Goal: Task Accomplishment & Management: Use online tool/utility

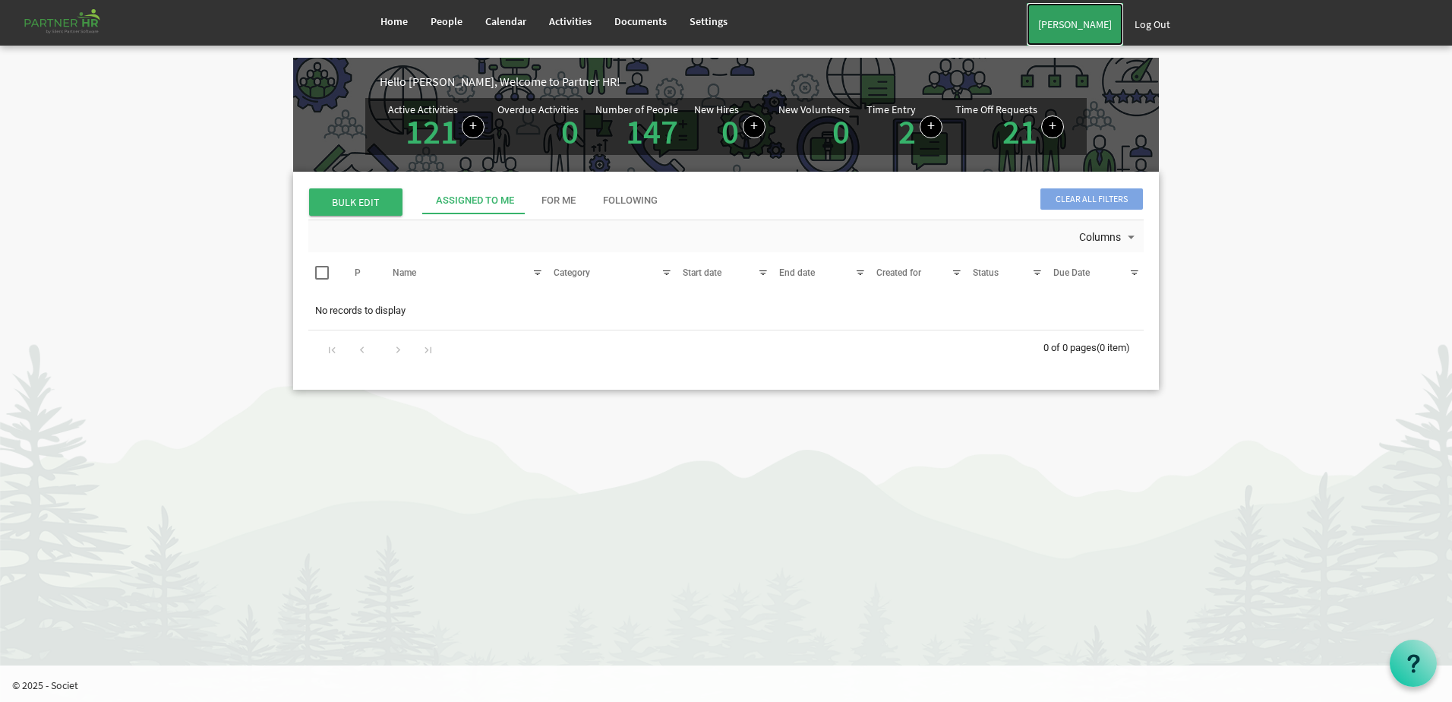
click at [1051, 16] on link "[PERSON_NAME]" at bounding box center [1074, 24] width 96 height 43
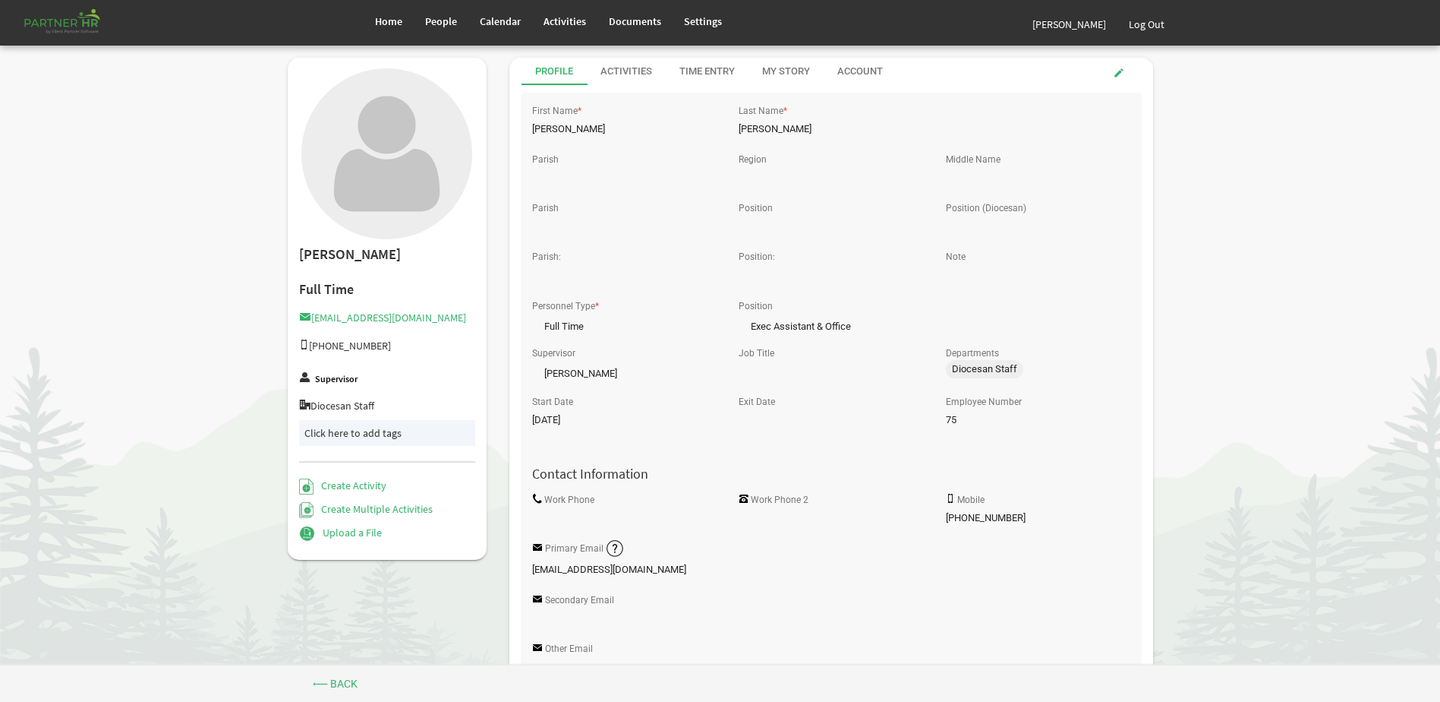
click at [639, 70] on div "Activities" at bounding box center [627, 72] width 52 height 14
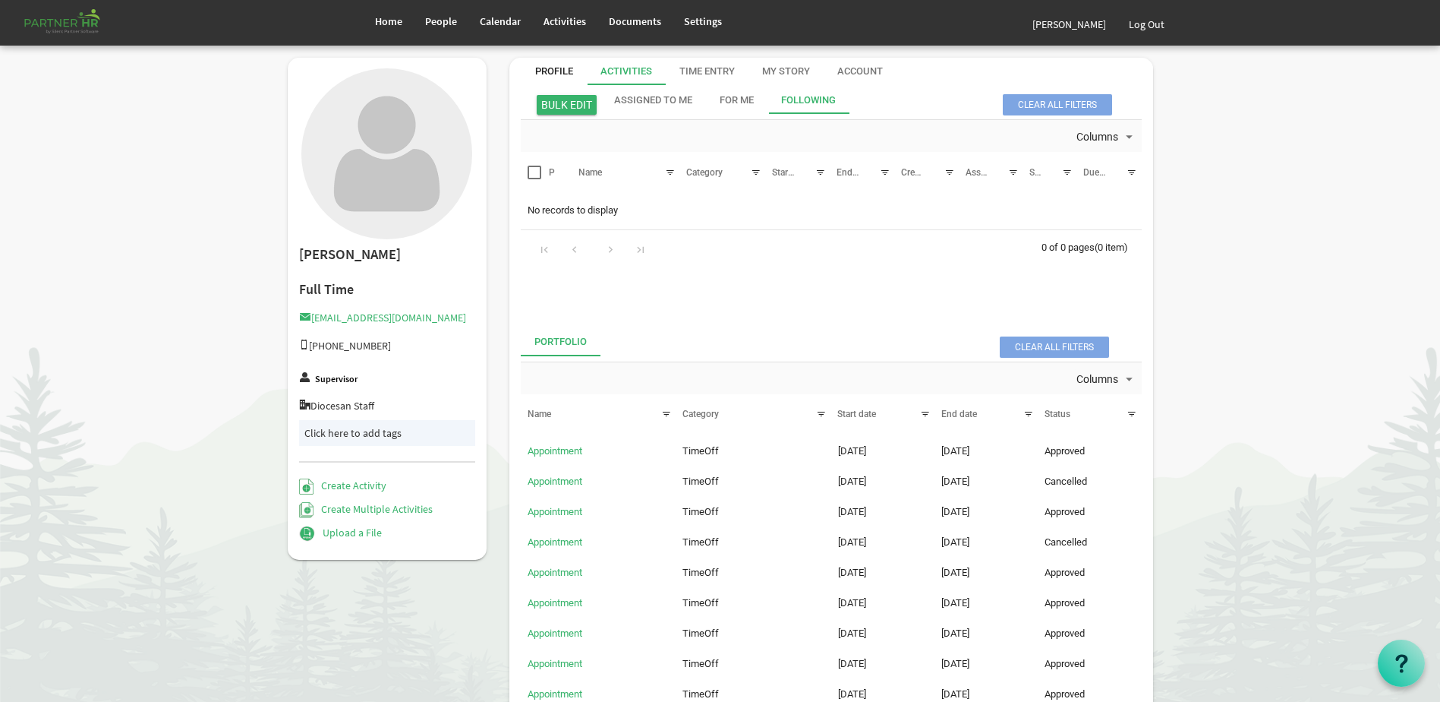
click at [579, 73] on div "Profile" at bounding box center [554, 71] width 65 height 27
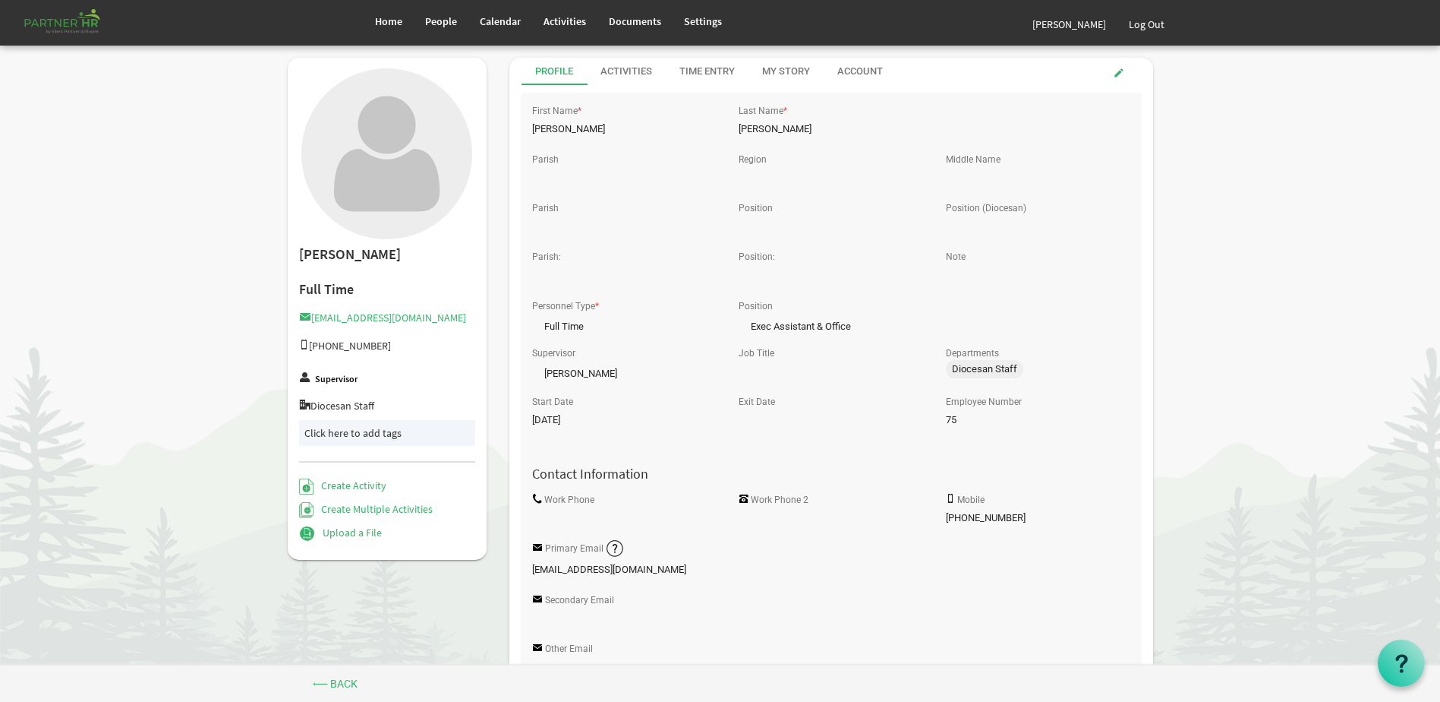
click at [781, 65] on div "My Story" at bounding box center [786, 72] width 48 height 14
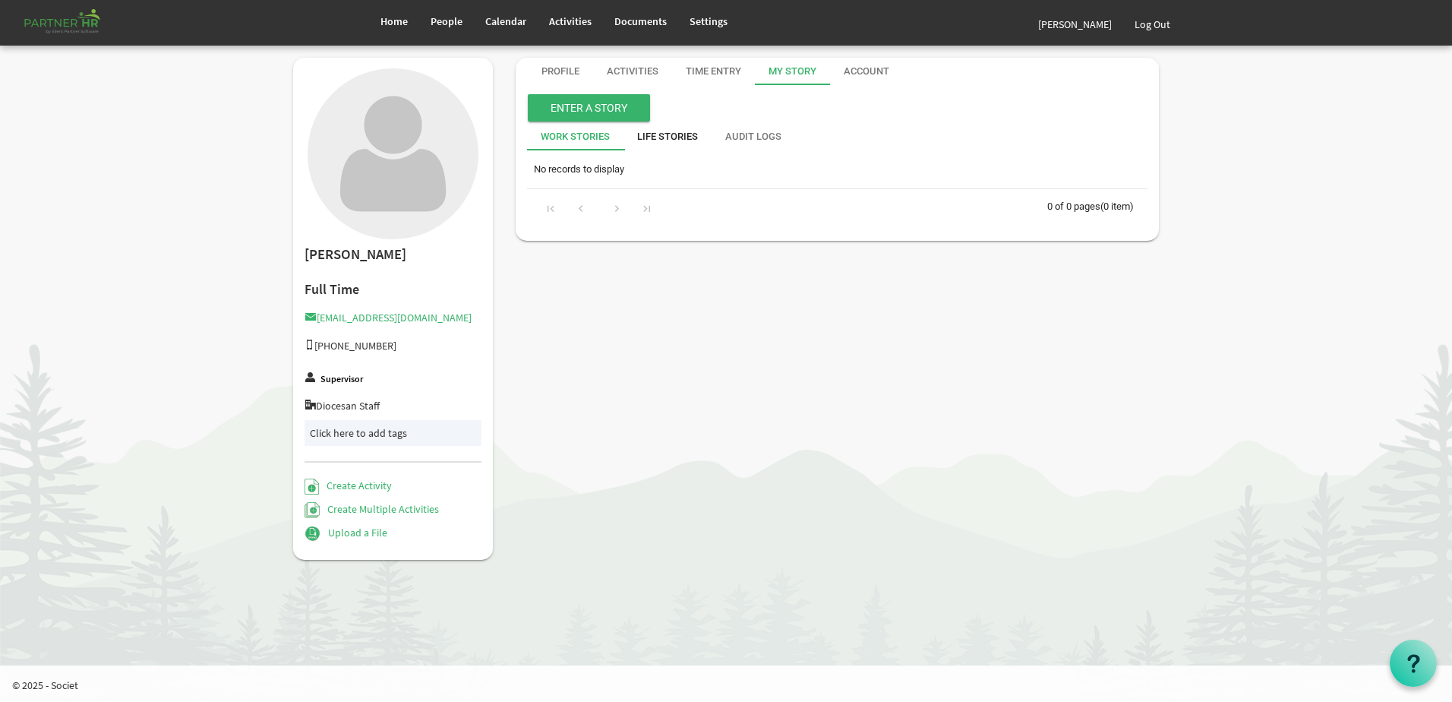
click at [640, 134] on div "Life Stories" at bounding box center [667, 137] width 61 height 14
click at [632, 78] on div "Activities" at bounding box center [633, 72] width 52 height 14
click at [672, 70] on div "Time Entry" at bounding box center [713, 71] width 83 height 27
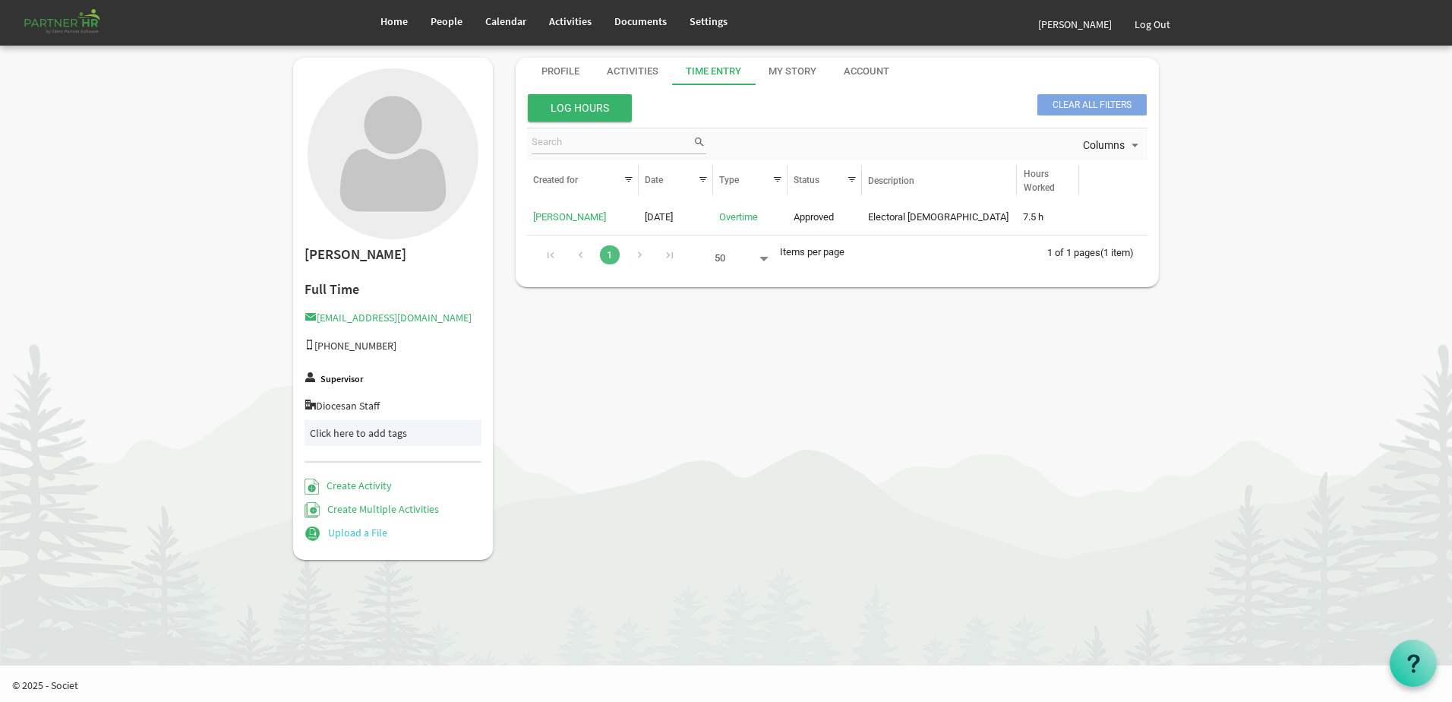
click at [646, 81] on div "Activities" at bounding box center [633, 71] width 52 height 27
click at [348, 531] on link "Upload a File" at bounding box center [345, 532] width 83 height 14
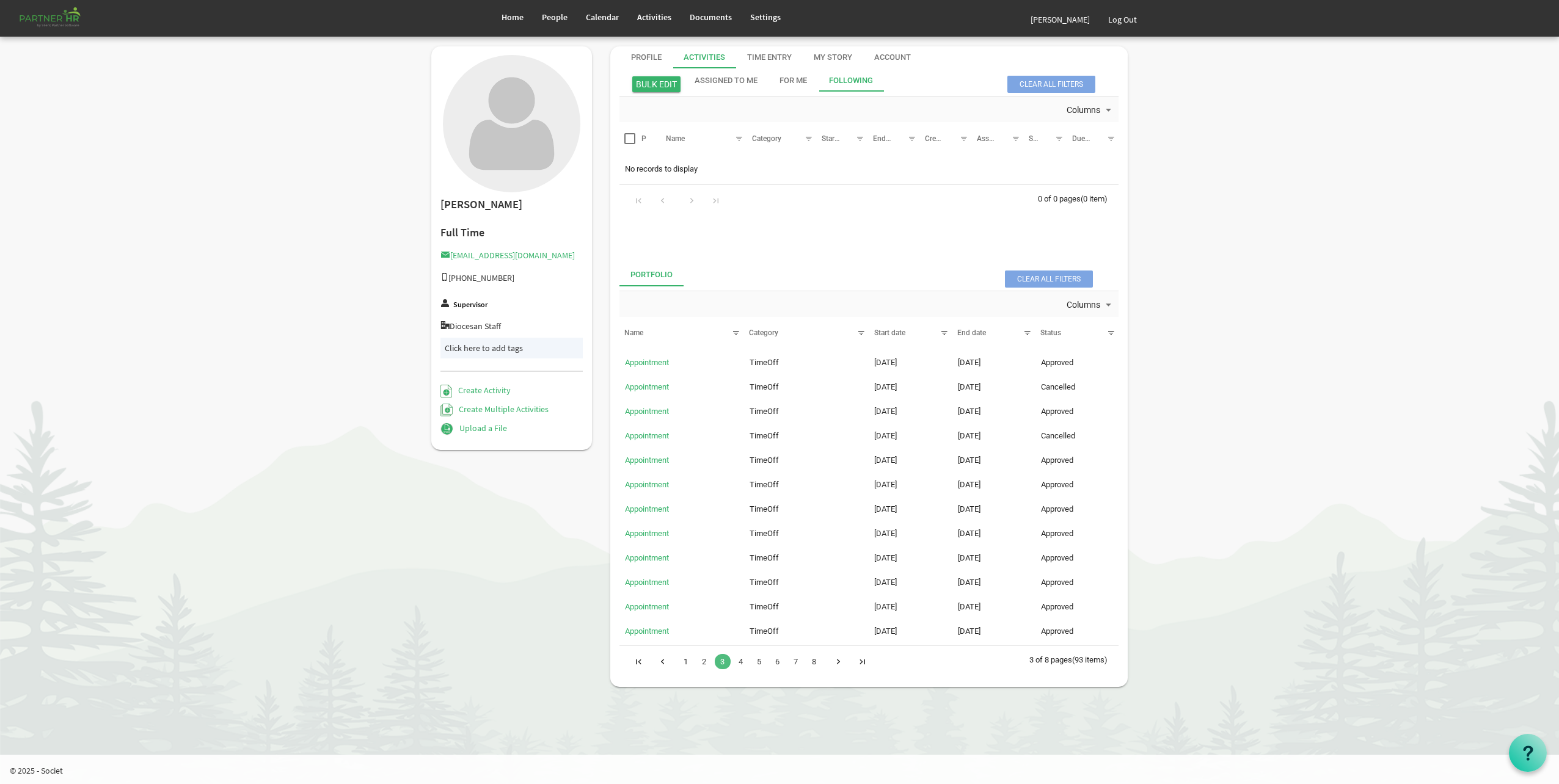
click at [688, 564] on link "1" at bounding box center [686, 661] width 16 height 15
click at [653, 384] on link "Personnel Records" at bounding box center [657, 386] width 65 height 9
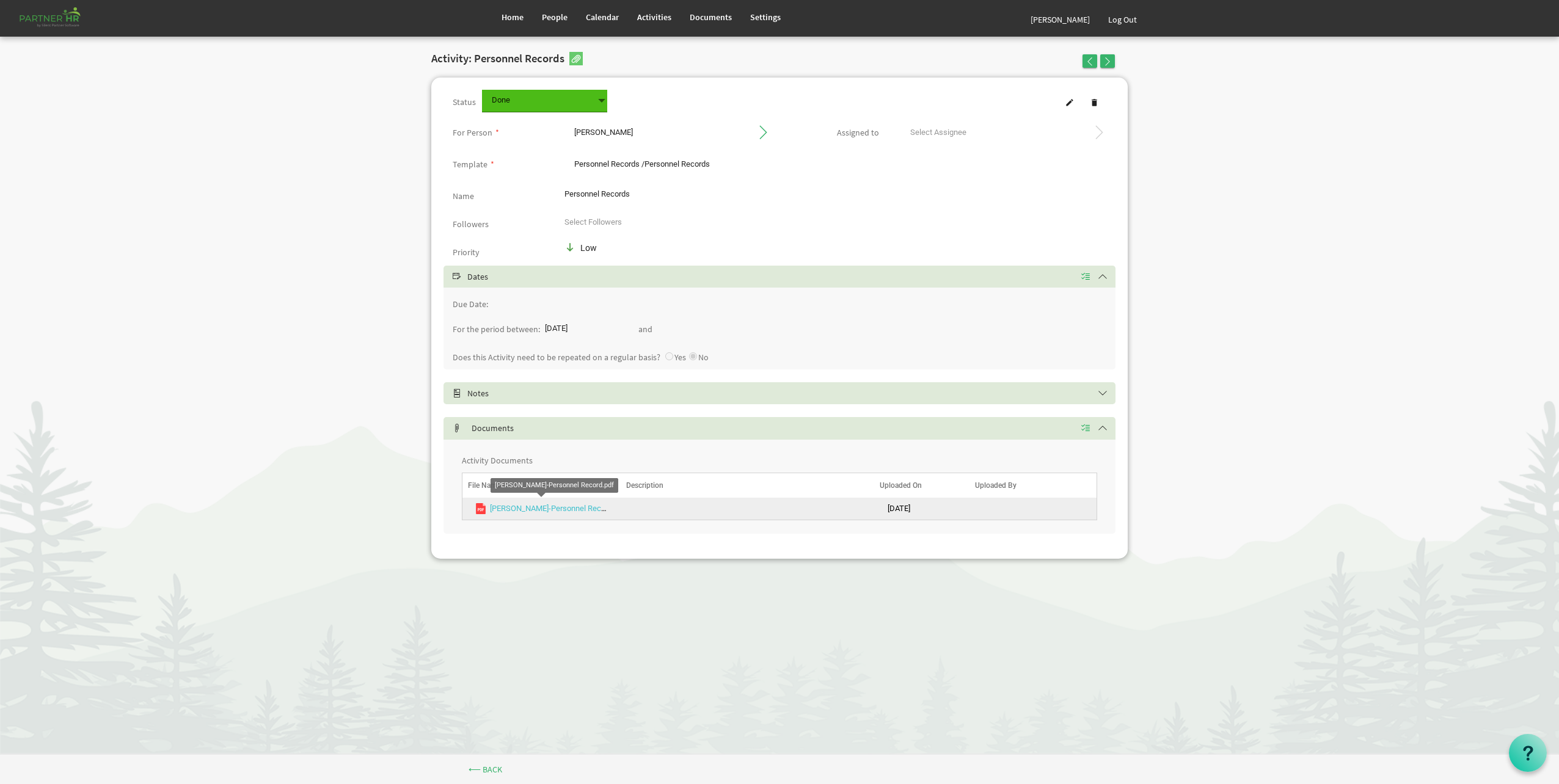
click at [573, 509] on link "CONWAY-Personnel Record.pdf" at bounding box center [557, 507] width 136 height 9
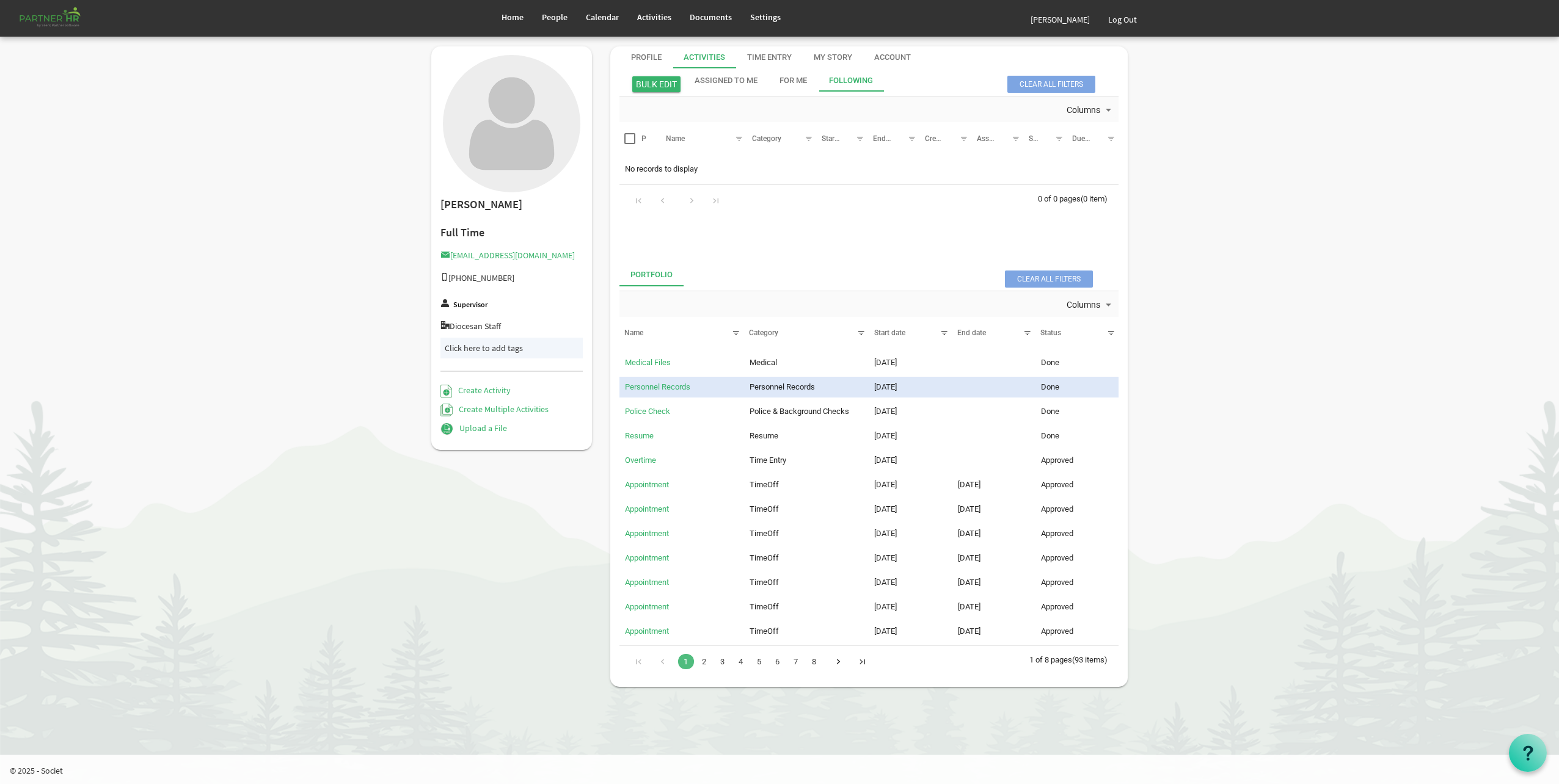
click at [860, 661] on div "Go to last page" at bounding box center [862, 660] width 16 height 17
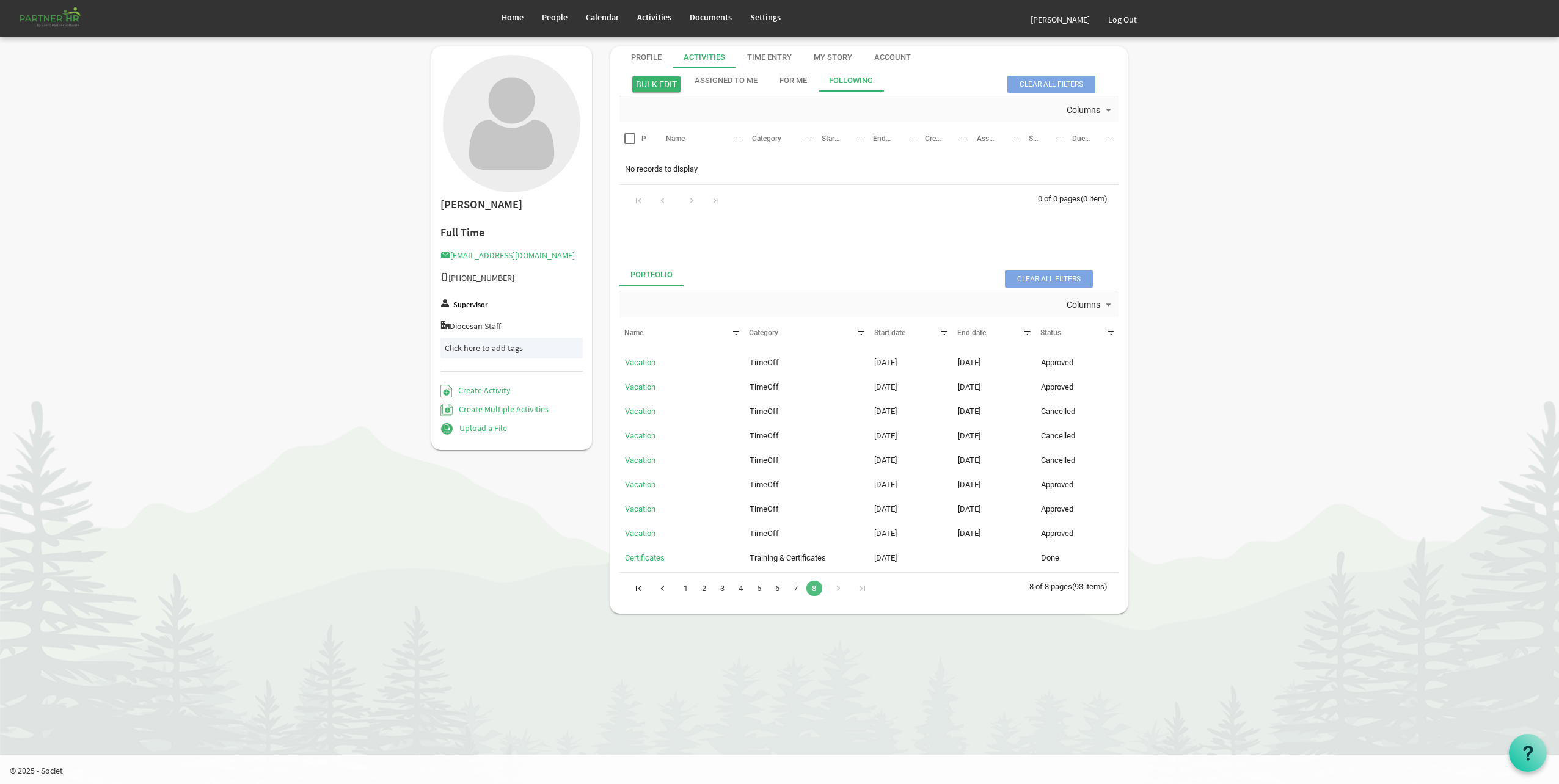
click at [796, 588] on link "7" at bounding box center [796, 588] width 16 height 15
click at [0, 0] on div at bounding box center [0, 0] width 0 height 0
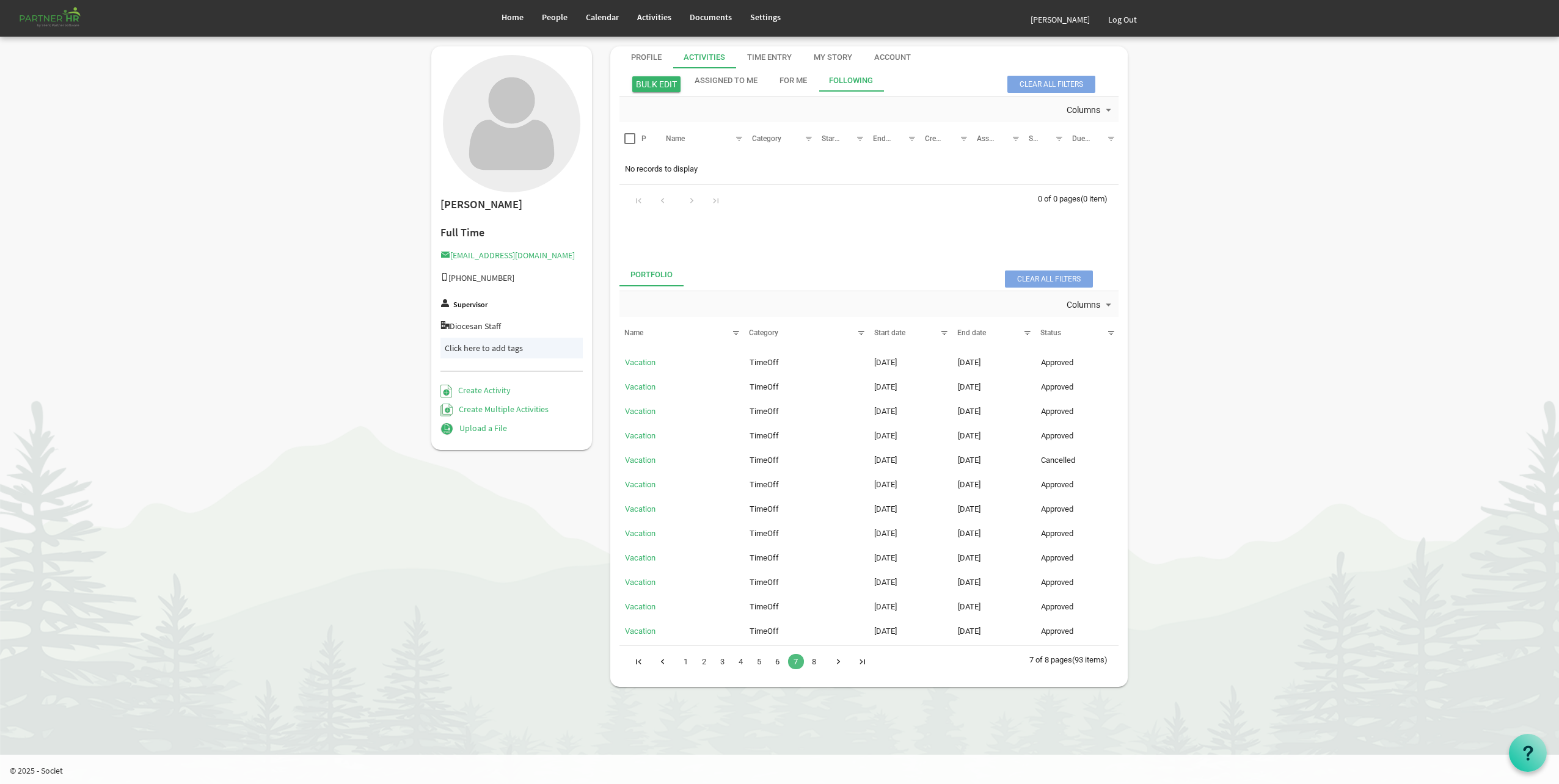
click at [775, 663] on link "6" at bounding box center [778, 661] width 16 height 15
click at [763, 663] on link "5" at bounding box center [759, 661] width 16 height 15
click at [739, 663] on link "4" at bounding box center [741, 661] width 16 height 15
click at [722, 663] on link "3" at bounding box center [722, 661] width 16 height 15
click at [704, 666] on link "2" at bounding box center [705, 661] width 16 height 15
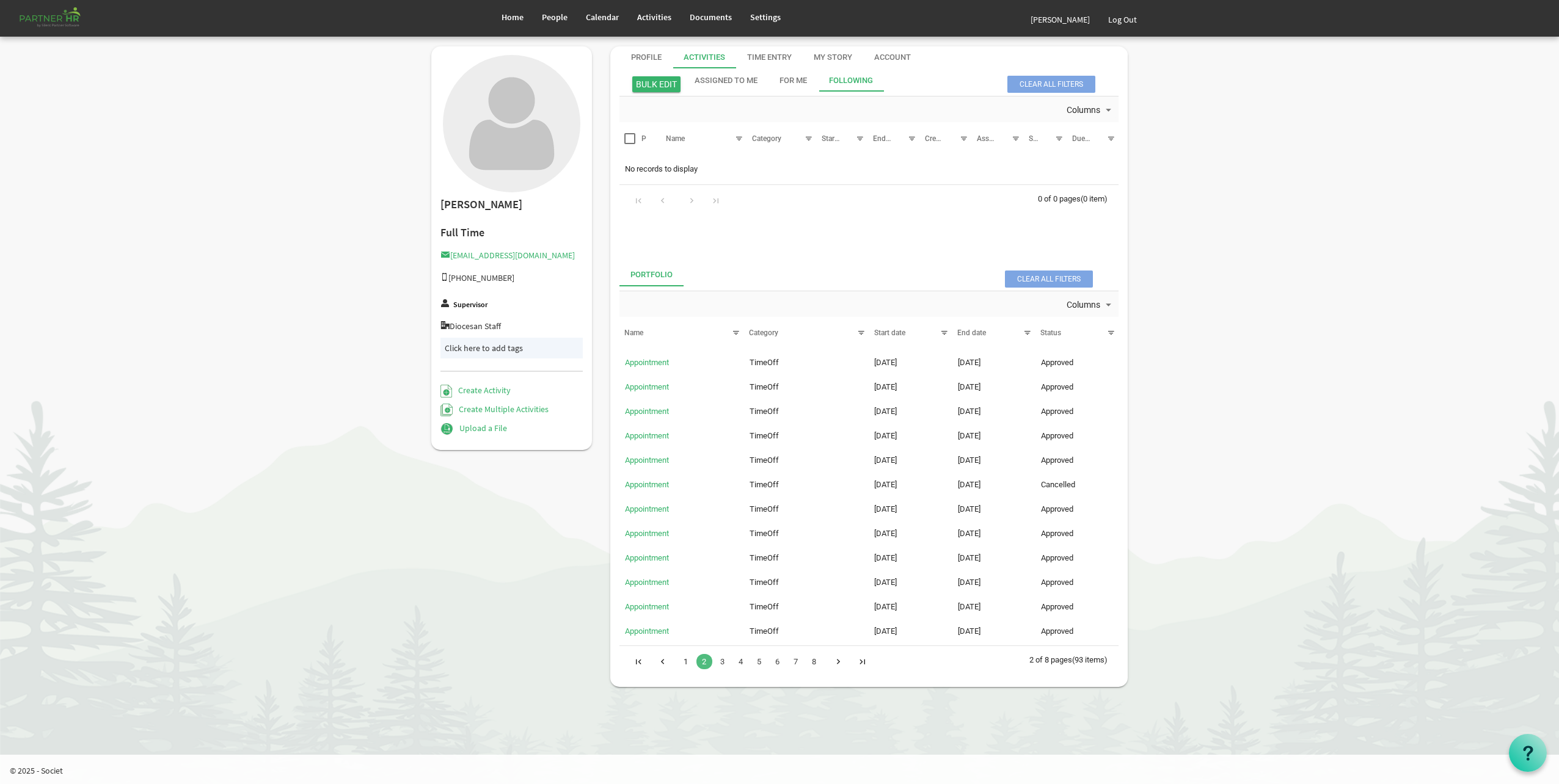
click at [685, 666] on link "1" at bounding box center [686, 661] width 16 height 15
click at [473, 392] on link "Create Activity" at bounding box center [475, 390] width 70 height 11
click at [795, 80] on div "For Me" at bounding box center [793, 80] width 27 height 11
click at [788, 82] on div "For Me" at bounding box center [793, 80] width 27 height 11
click at [735, 79] on div "Assigned To Me" at bounding box center [726, 80] width 63 height 11
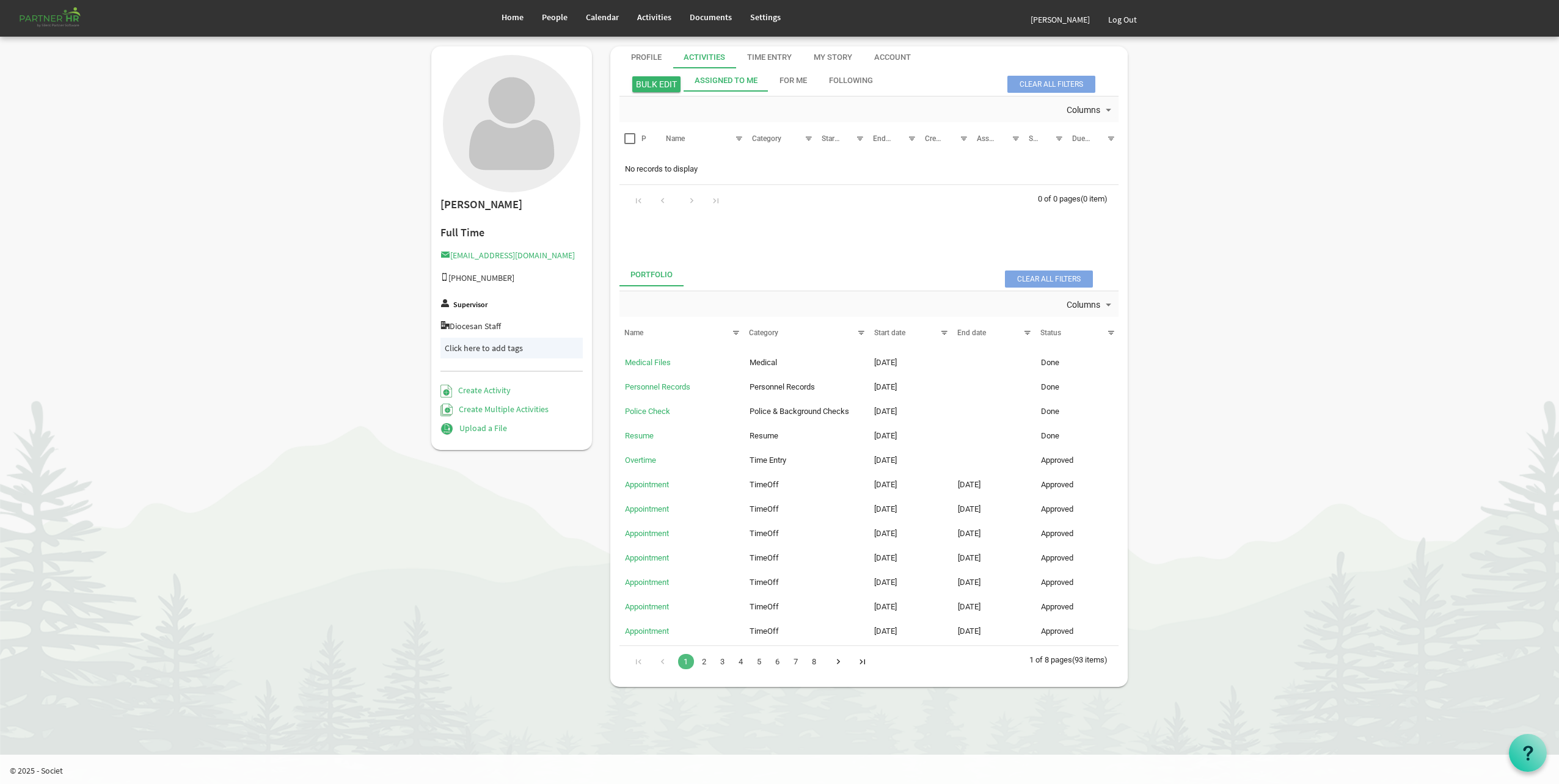
click at [739, 79] on div "Assigned To Me" at bounding box center [726, 80] width 63 height 11
click at [803, 80] on div "For Me" at bounding box center [793, 80] width 27 height 11
click at [840, 57] on div "My Story" at bounding box center [833, 58] width 39 height 11
click at [0, 0] on div at bounding box center [0, 0] width 0 height 0
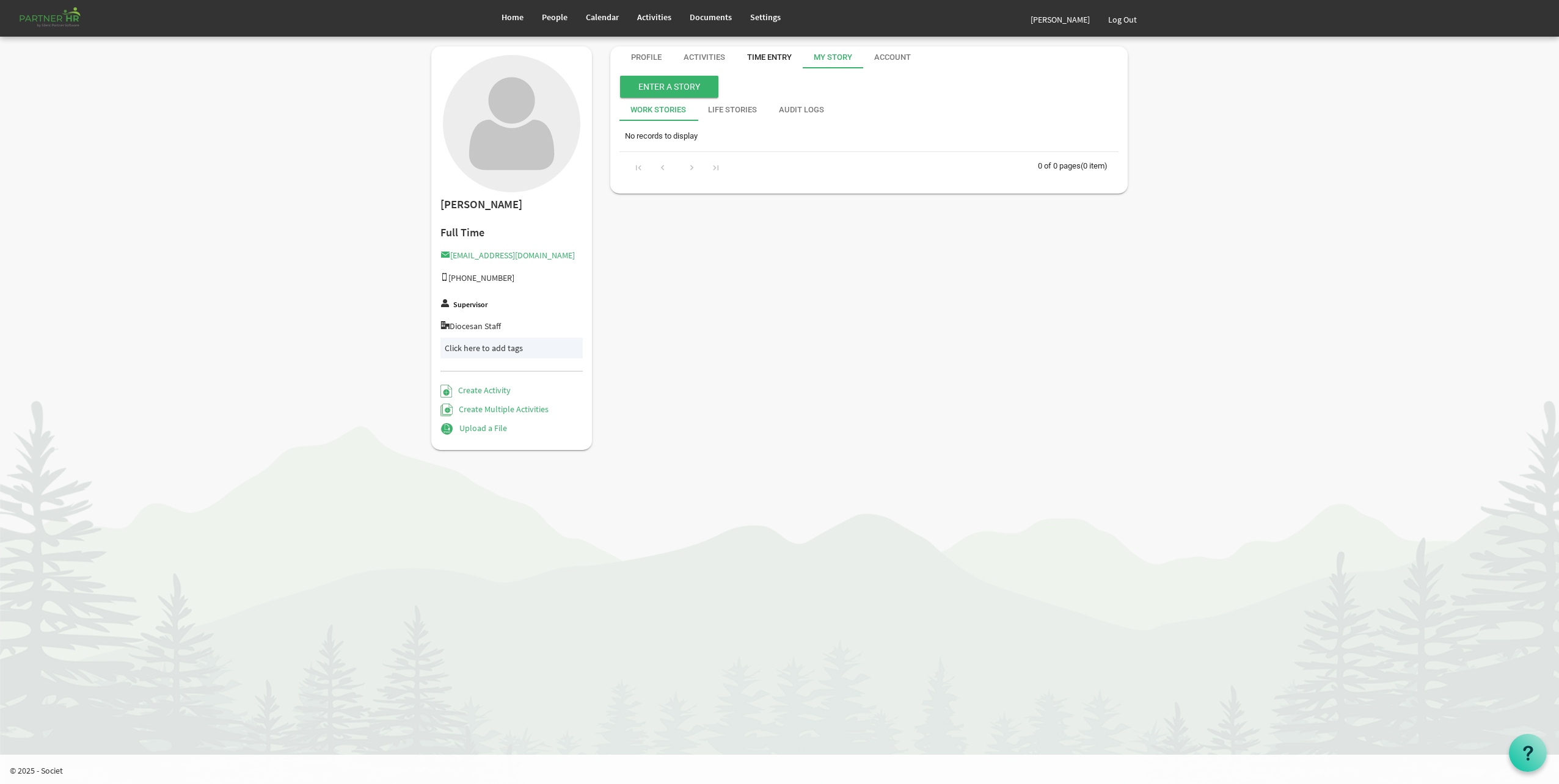
click at [786, 58] on div "Time Entry" at bounding box center [769, 58] width 44 height 11
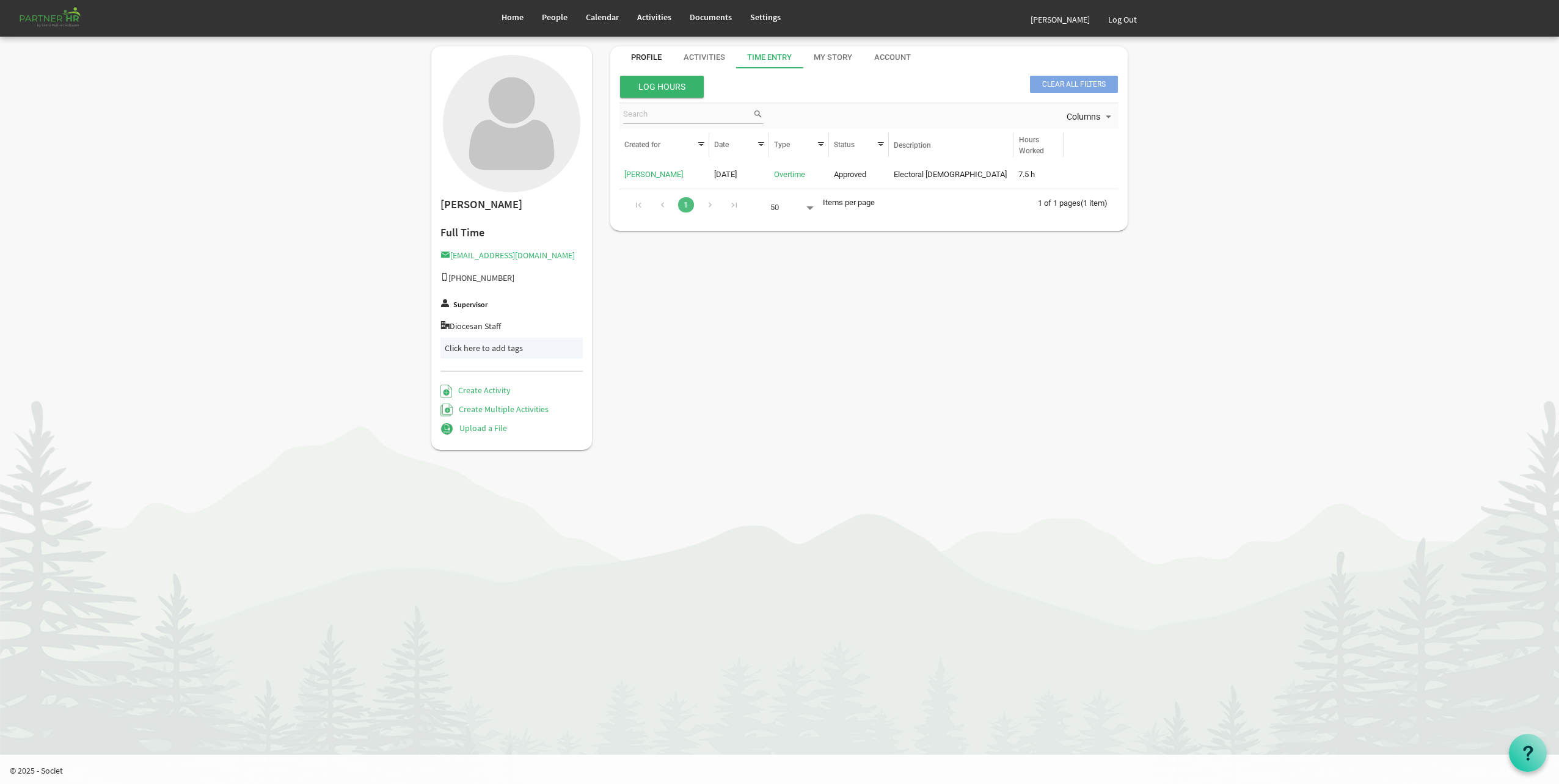
click at [715, 57] on div "Activities" at bounding box center [705, 58] width 42 height 11
click at [714, 55] on div "Activities" at bounding box center [705, 58] width 42 height 11
click at [648, 55] on div "Profile" at bounding box center [646, 58] width 31 height 11
